Goal: Task Accomplishment & Management: Use online tool/utility

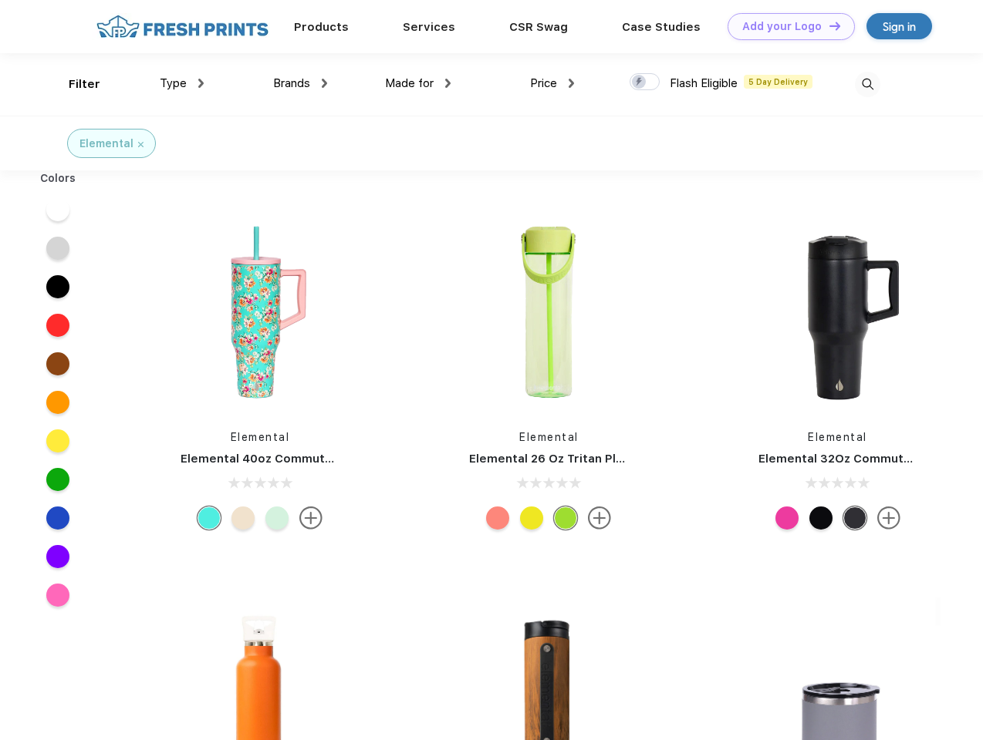
scroll to position [1, 0]
click at [785, 26] on link "Add your Logo Design Tool" at bounding box center [790, 26] width 127 height 27
click at [0, 0] on div "Design Tool" at bounding box center [0, 0] width 0 height 0
click at [828, 25] on link "Add your Logo Design Tool" at bounding box center [790, 26] width 127 height 27
click at [74, 84] on div "Filter" at bounding box center [85, 85] width 32 height 18
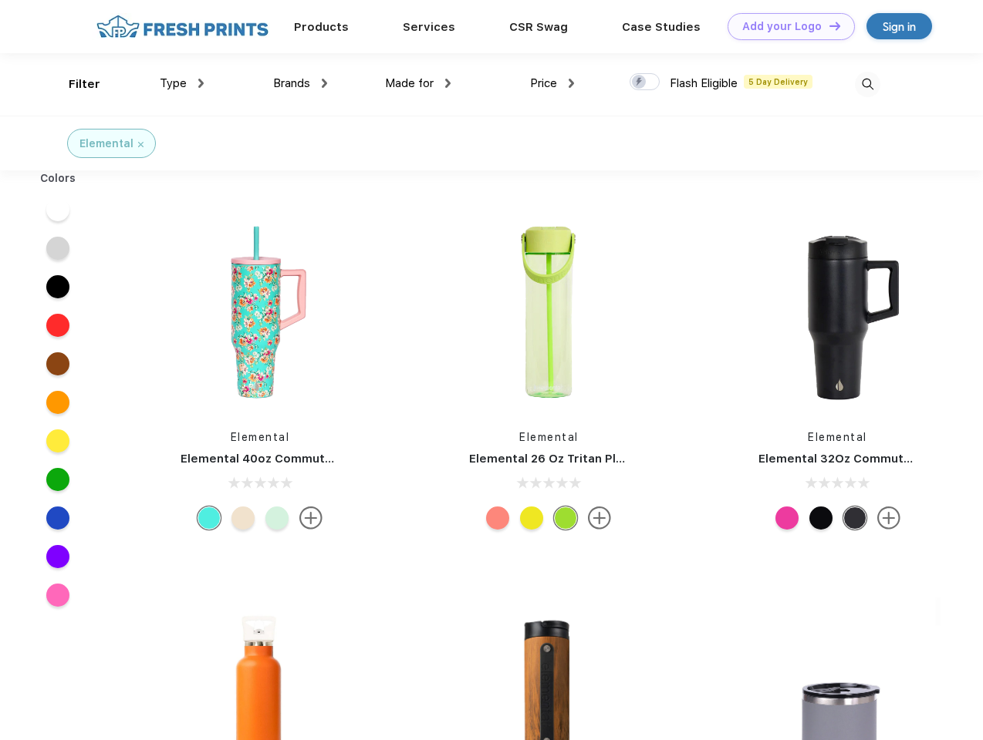
click at [182, 83] on span "Type" at bounding box center [173, 83] width 27 height 14
click at [300, 83] on span "Brands" at bounding box center [291, 83] width 37 height 14
click at [418, 83] on span "Made for" at bounding box center [409, 83] width 49 height 14
click at [552, 83] on span "Price" at bounding box center [543, 83] width 27 height 14
click at [645, 83] on div at bounding box center [644, 81] width 30 height 17
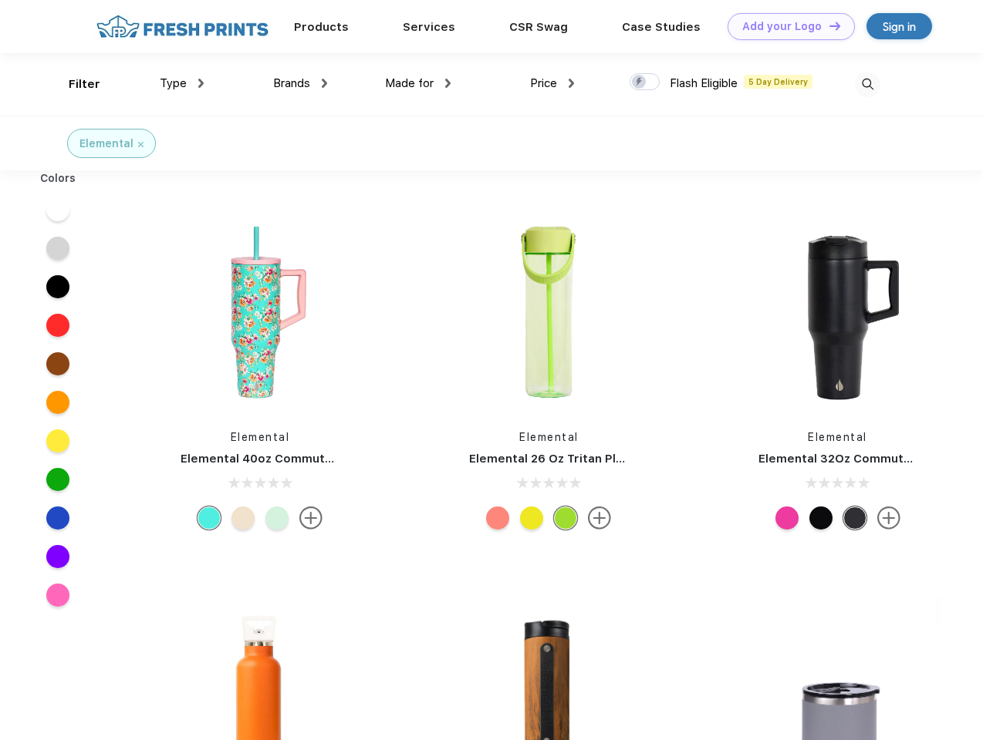
click at [639, 83] on input "checkbox" at bounding box center [634, 77] width 10 height 10
click at [867, 84] on img at bounding box center [867, 84] width 25 height 25
